Goal: Information Seeking & Learning: Learn about a topic

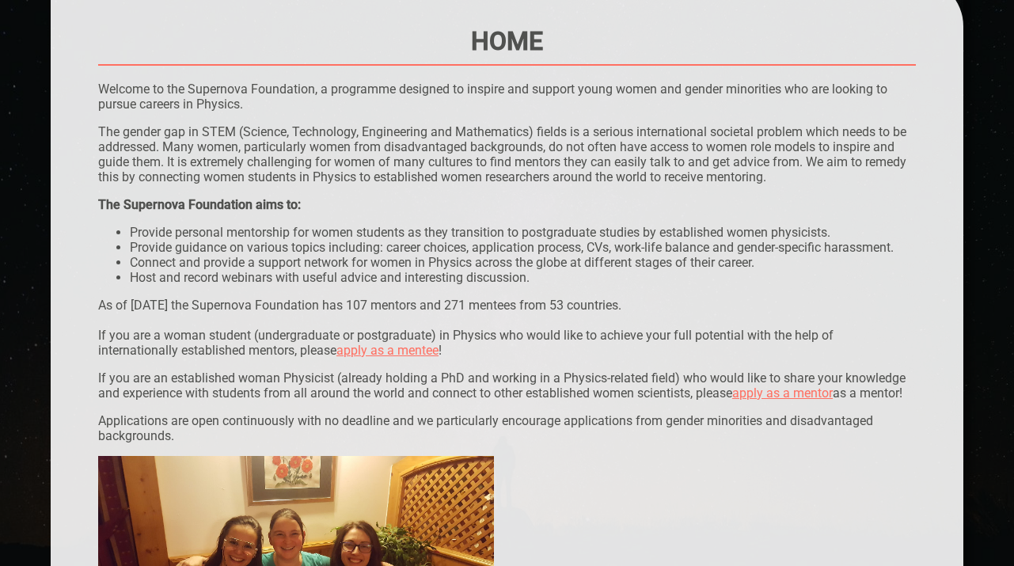
scroll to position [184, 0]
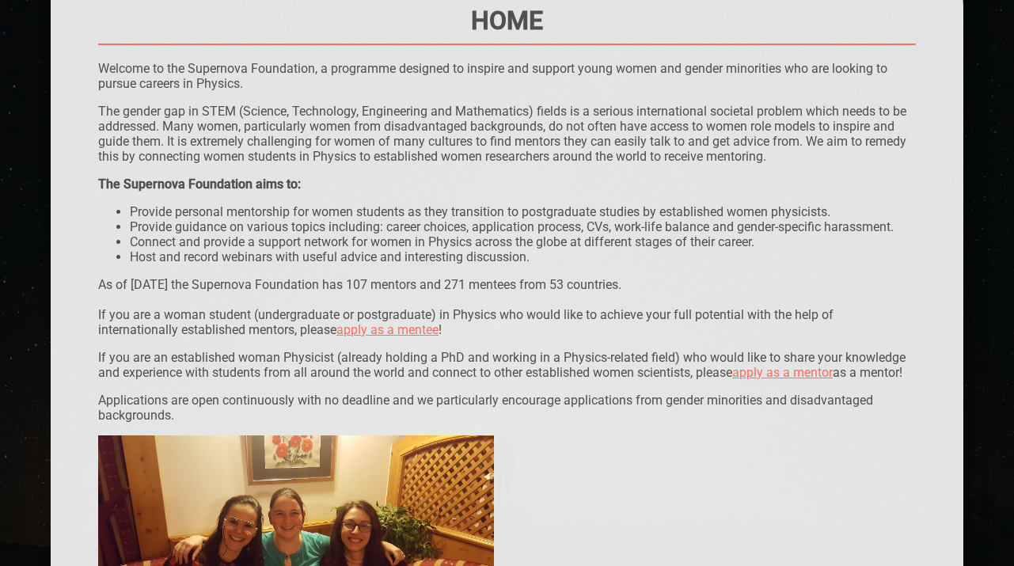
click at [479, 212] on li "Provide personal mentorship for women students as they transition to postgradua…" at bounding box center [523, 211] width 786 height 15
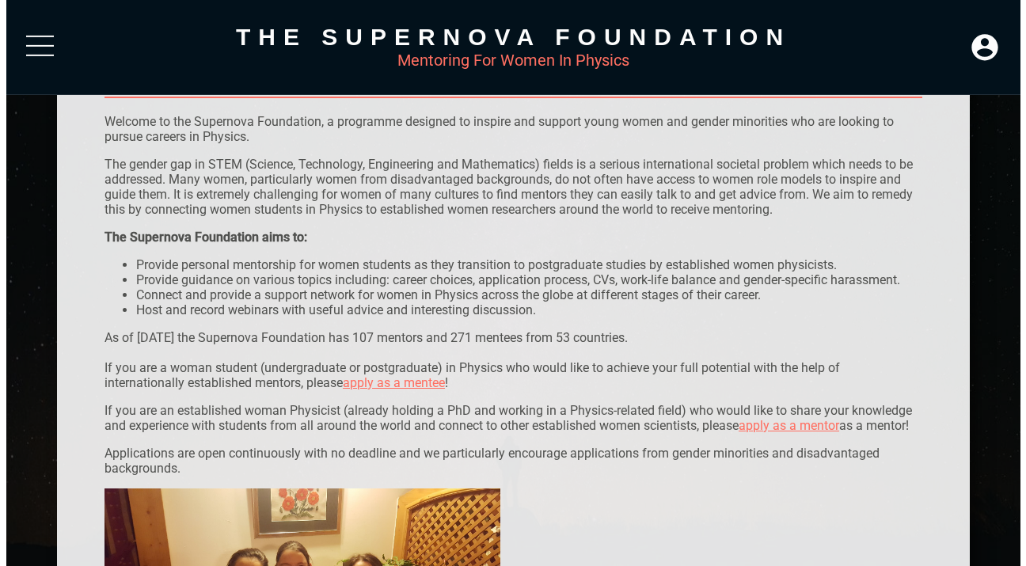
scroll to position [0, 0]
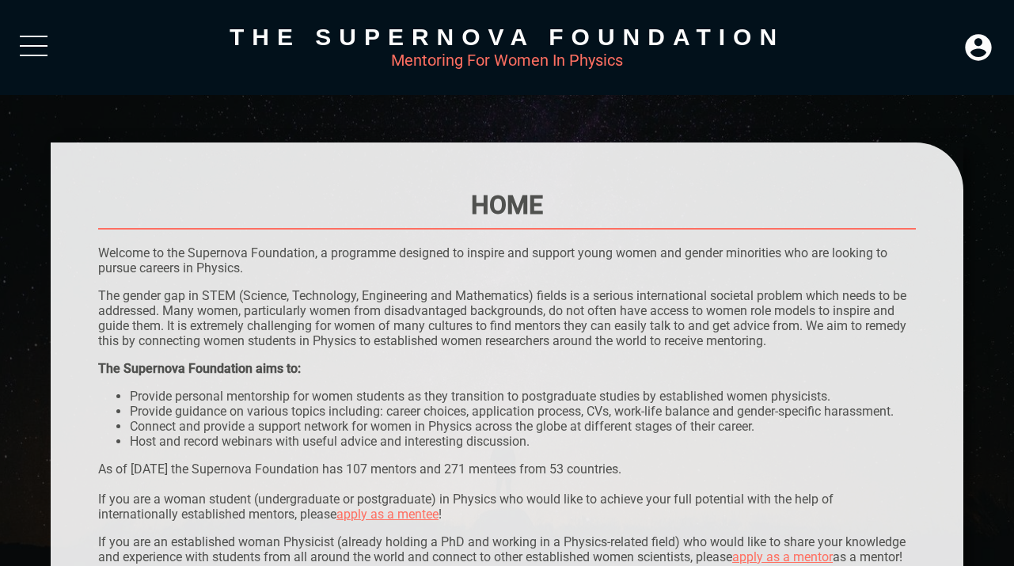
click at [18, 32] on div "The Supernova Foundation Mentoring For Women In Physics" at bounding box center [507, 47] width 1014 height 95
click at [31, 49] on div at bounding box center [34, 50] width 28 height 28
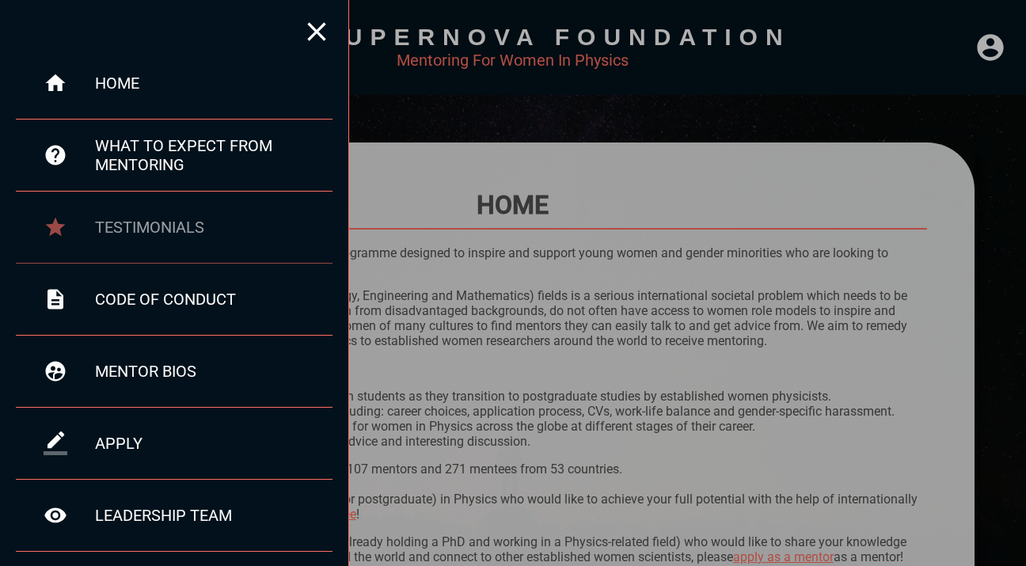
click at [131, 218] on div "testimonials" at bounding box center [213, 227] width 237 height 19
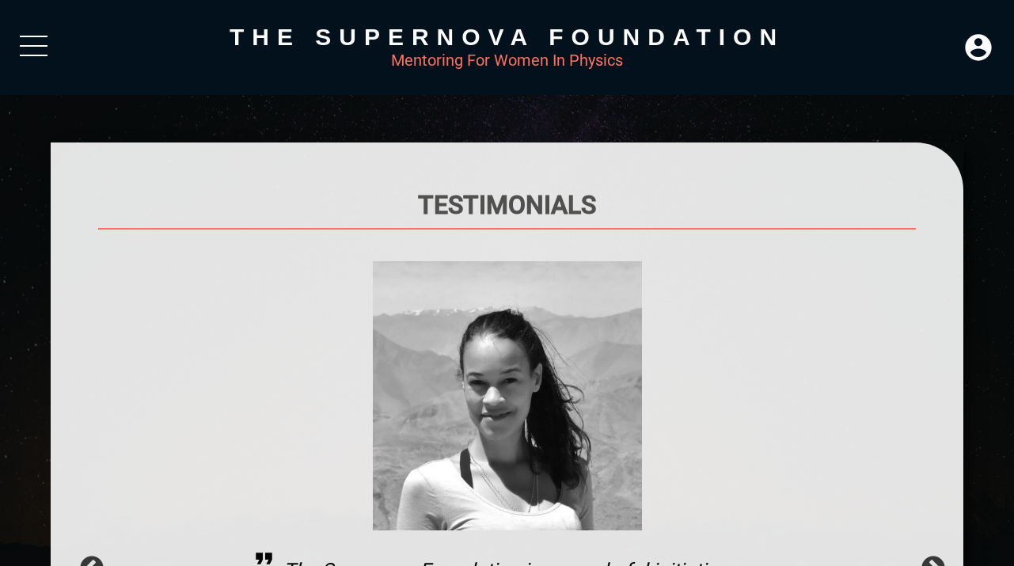
click at [41, 40] on div at bounding box center [34, 50] width 28 height 28
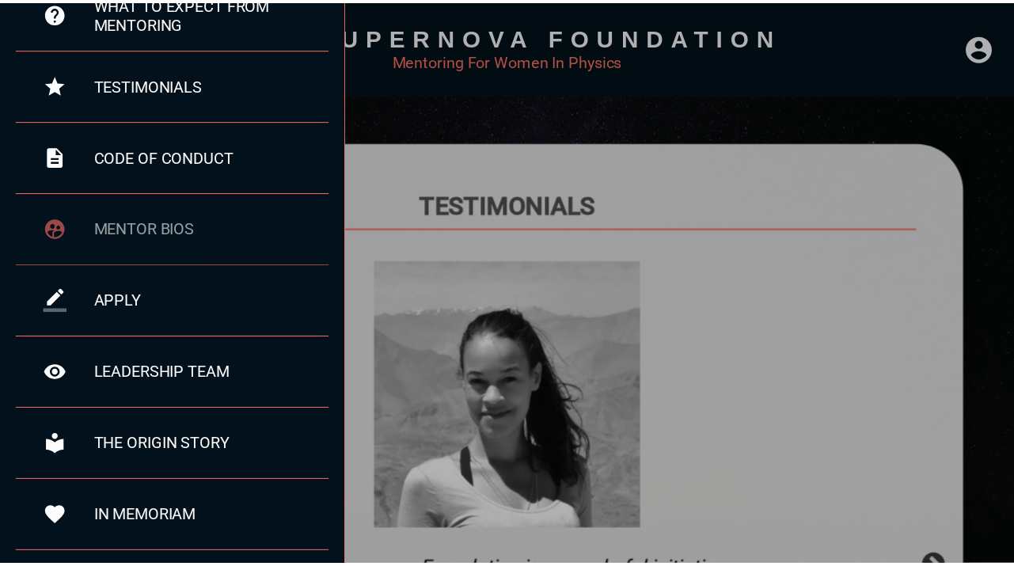
scroll to position [143, 0]
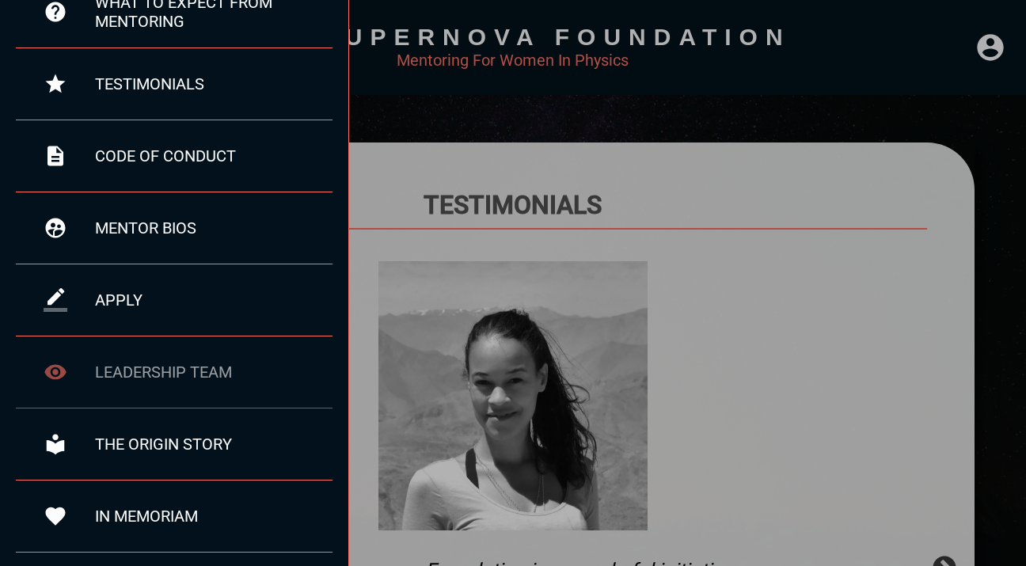
click at [182, 370] on div "leadership team" at bounding box center [213, 371] width 237 height 19
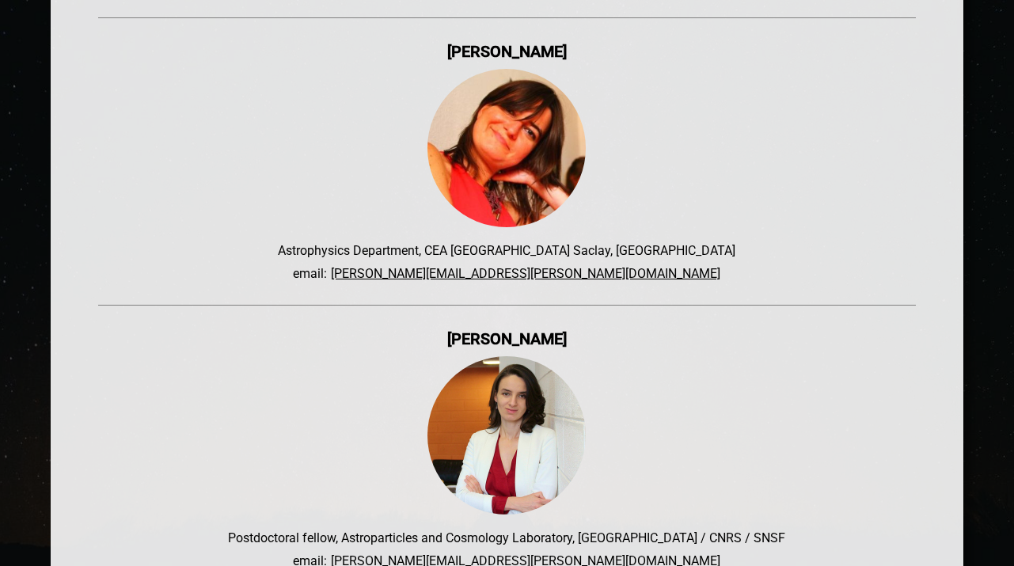
scroll to position [5990, 0]
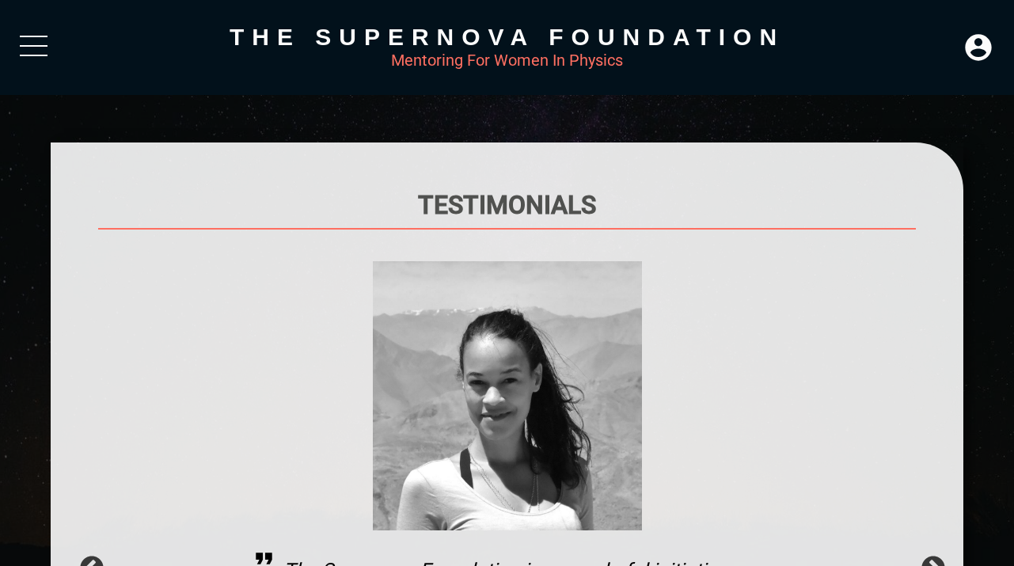
click at [41, 29] on div "The Supernova Foundation Mentoring For Women In Physics" at bounding box center [507, 47] width 1014 height 95
click at [33, 48] on div at bounding box center [34, 50] width 28 height 28
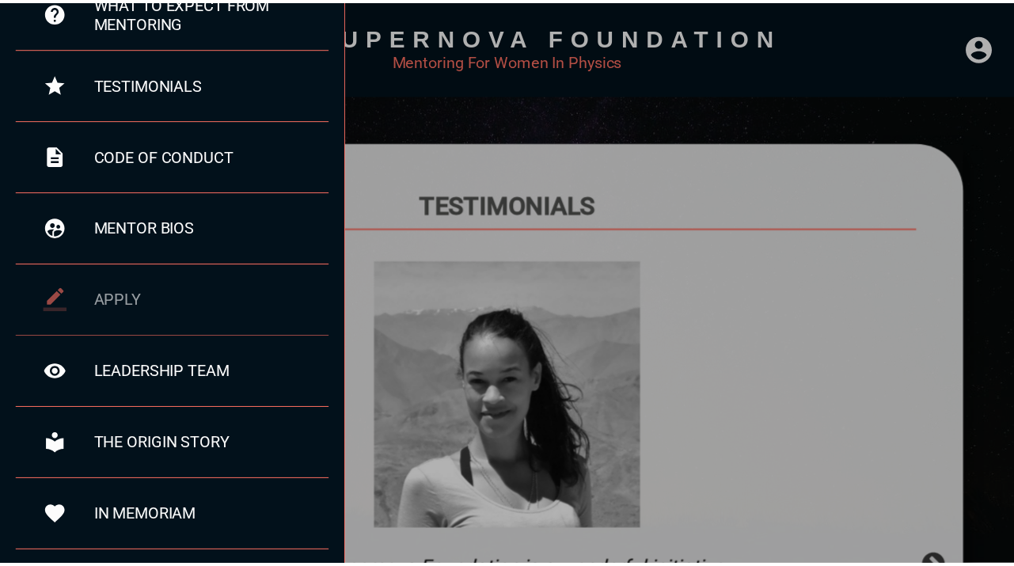
scroll to position [270, 0]
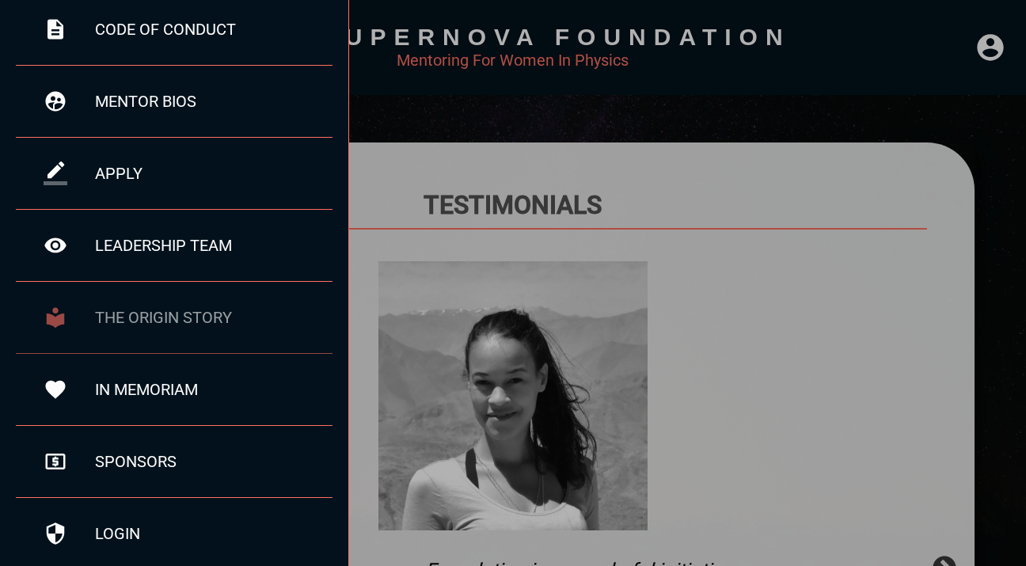
click at [142, 313] on div "the origin story" at bounding box center [213, 317] width 237 height 19
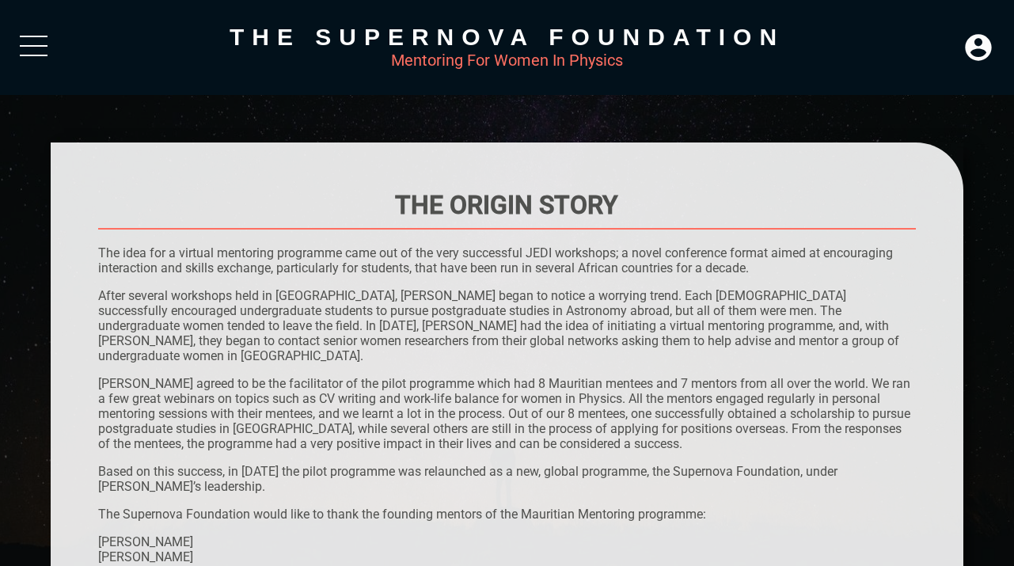
click at [38, 40] on div at bounding box center [34, 50] width 28 height 28
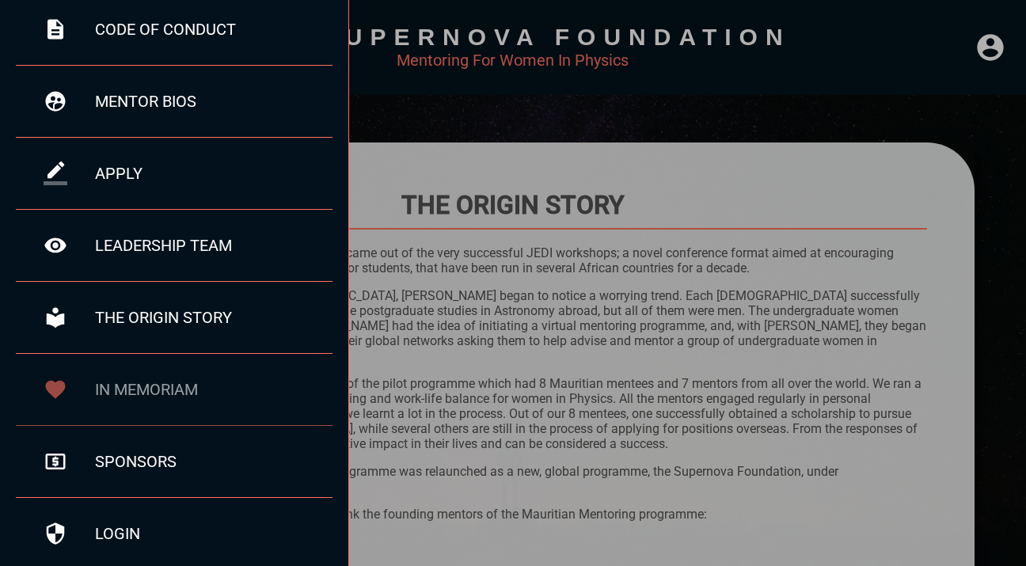
click at [167, 384] on div "in memoriam" at bounding box center [213, 389] width 237 height 19
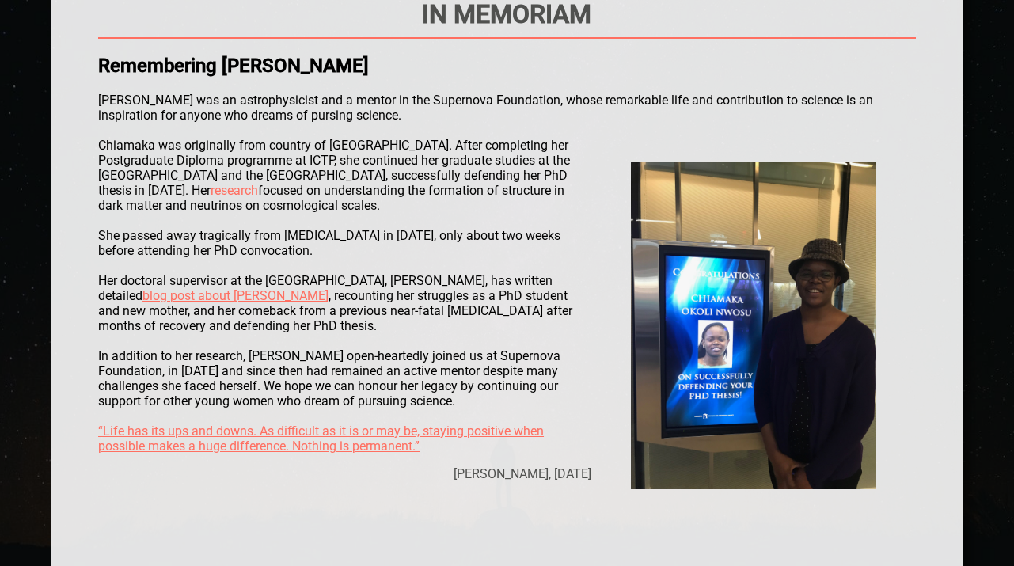
scroll to position [448, 0]
